Goal: Information Seeking & Learning: Learn about a topic

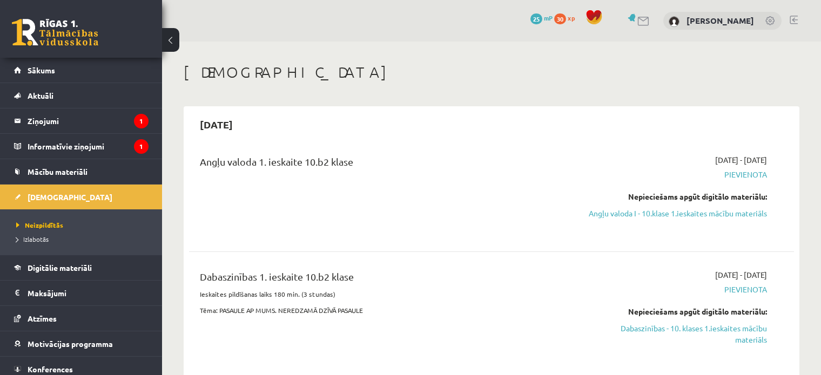
scroll to position [207, 0]
click at [721, 208] on link "Angļu valoda I - 10.klase 1.ieskaites mācību materiāls" at bounding box center [678, 213] width 178 height 11
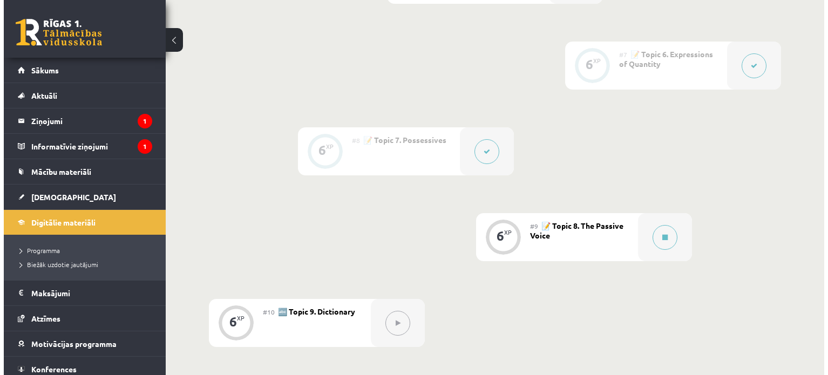
scroll to position [798, 0]
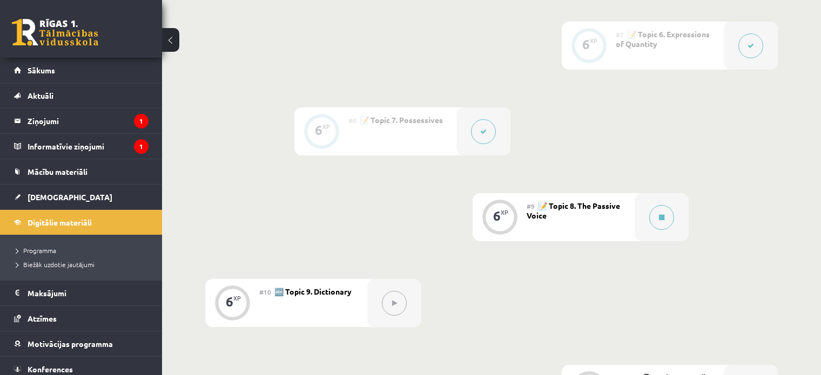
click at [634, 212] on div "#9 📝 Topic 8. The Passive Voice" at bounding box center [581, 217] width 108 height 48
click at [647, 218] on div at bounding box center [662, 217] width 54 height 48
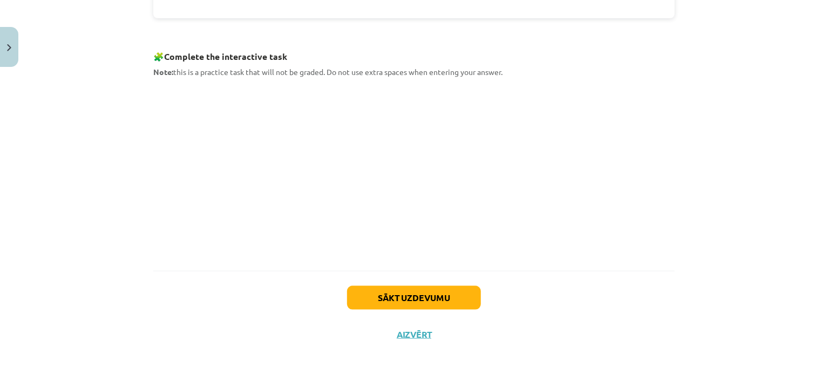
scroll to position [490, 0]
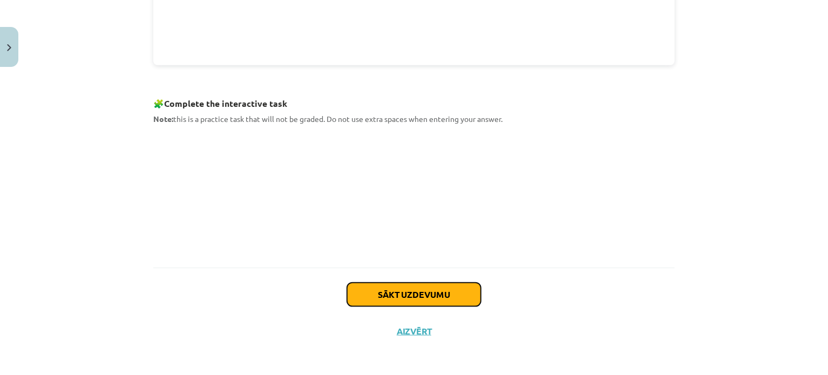
click at [442, 298] on button "Sākt uzdevumu" at bounding box center [414, 295] width 134 height 24
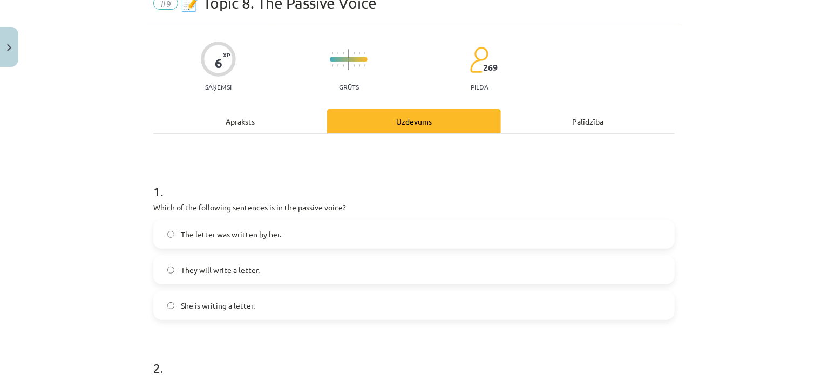
scroll to position [27, 0]
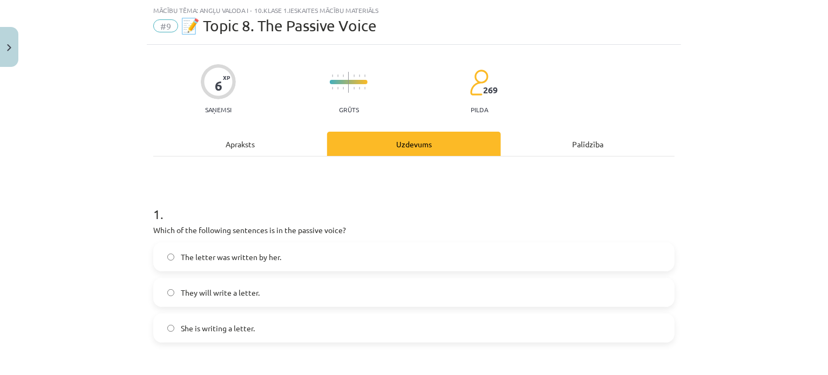
click at [317, 332] on label "She is writing a letter." at bounding box center [414, 328] width 520 height 27
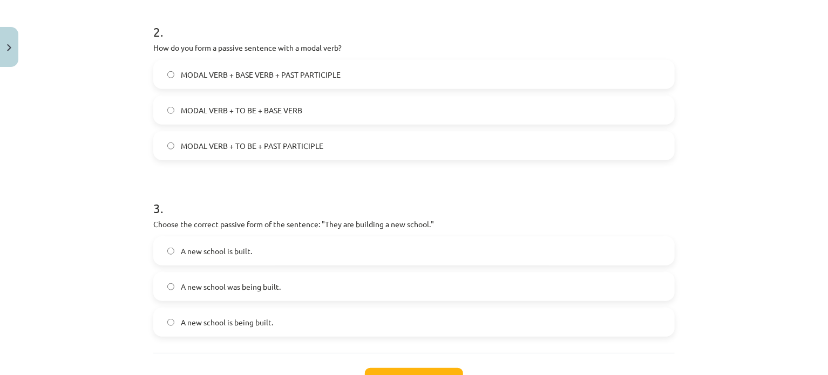
scroll to position [378, 0]
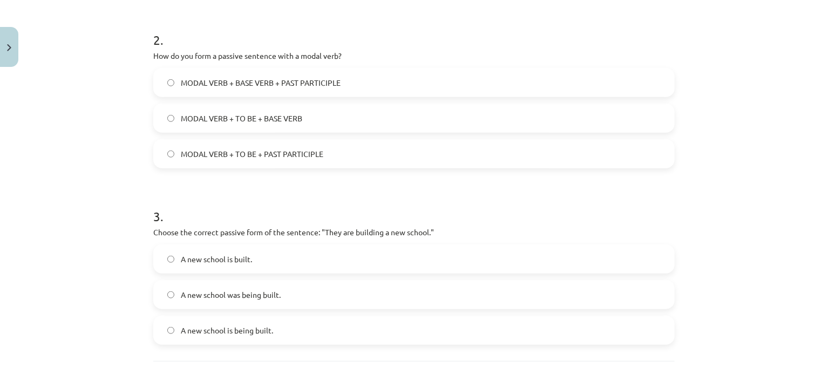
click at [318, 122] on label "MODAL VERB + TO BE + BASE VERB" at bounding box center [414, 118] width 520 height 27
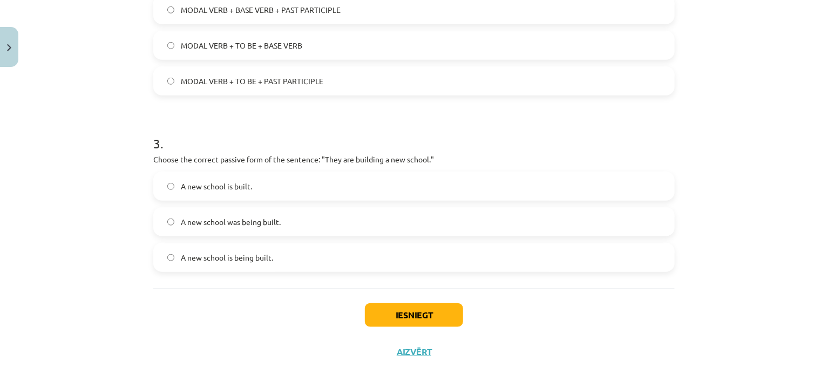
scroll to position [458, 0]
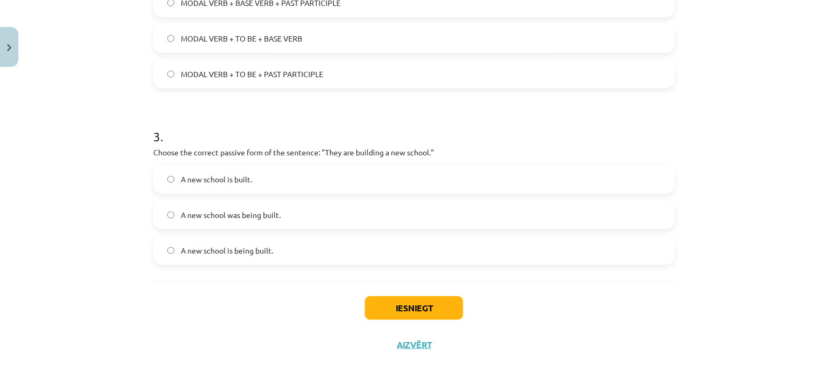
click at [343, 177] on label "A new school is built." at bounding box center [414, 179] width 520 height 27
click at [390, 308] on button "Iesniegt" at bounding box center [414, 308] width 98 height 24
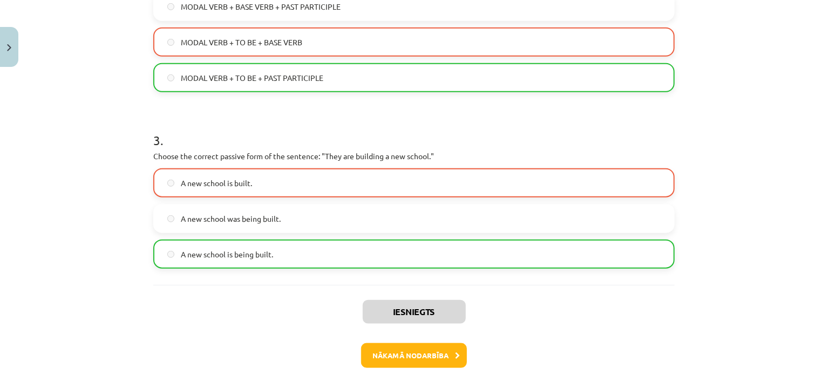
scroll to position [497, 0]
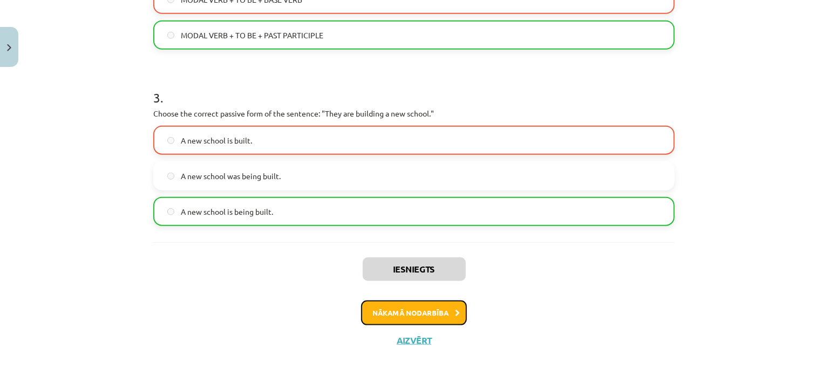
click at [419, 313] on button "Nākamā nodarbība" at bounding box center [414, 313] width 106 height 25
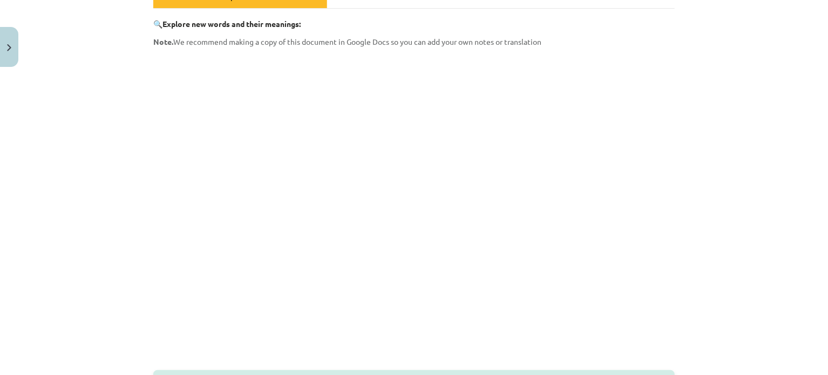
scroll to position [27, 0]
